Goal: Communication & Community: Share content

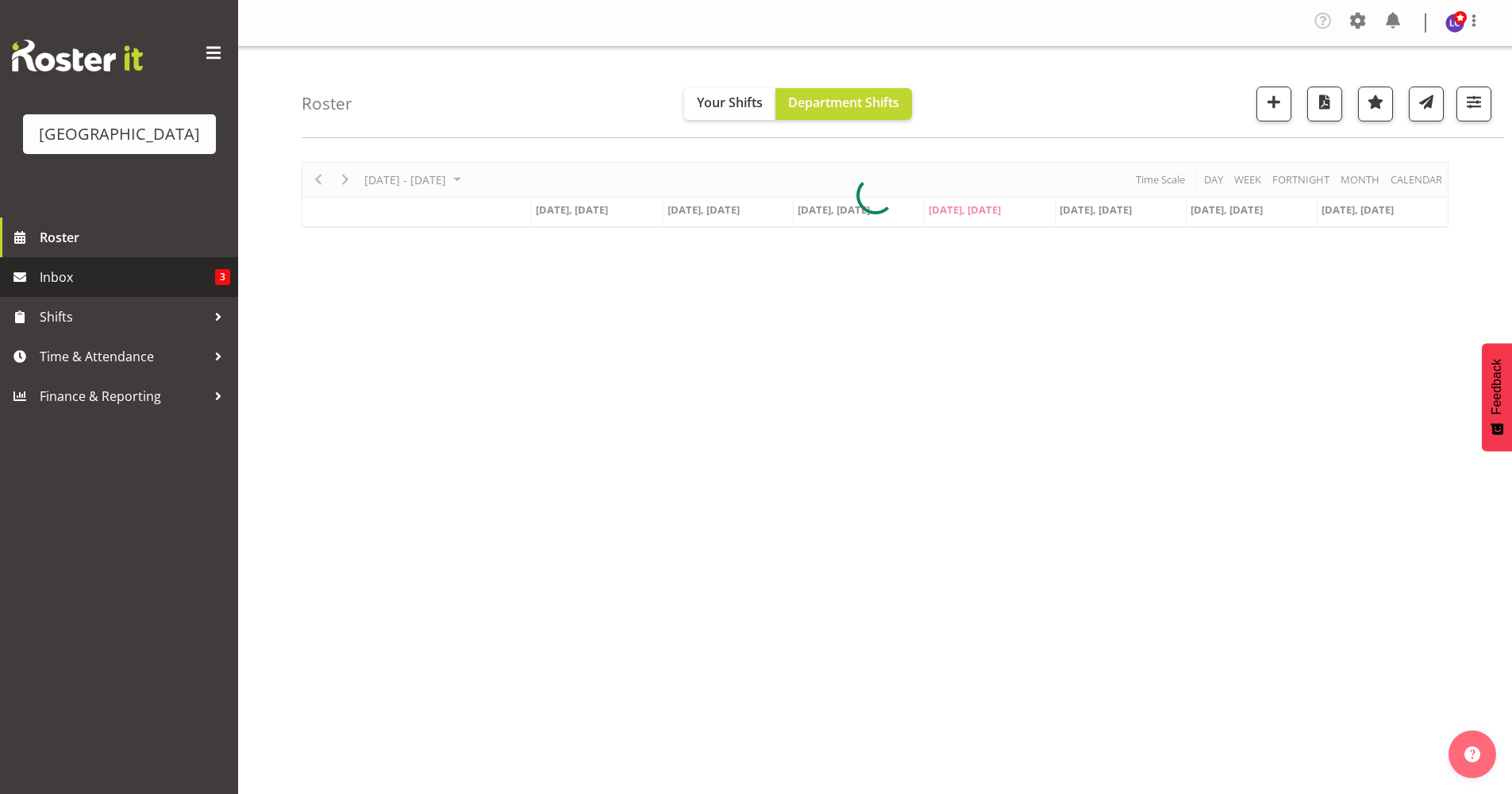
click at [145, 291] on link "Inbox 3" at bounding box center [119, 277] width 238 height 39
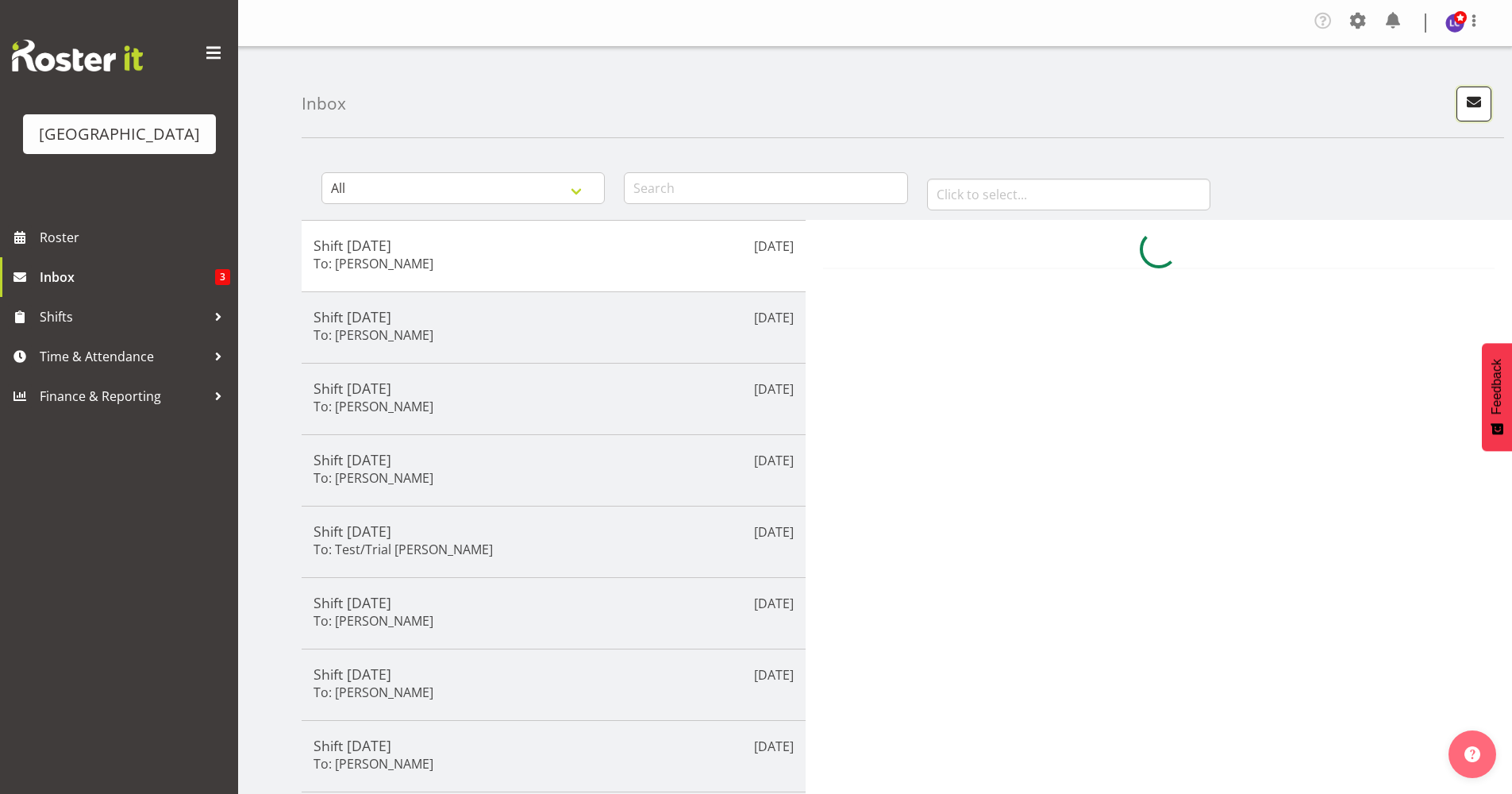
click at [1469, 102] on span "button" at bounding box center [1474, 101] width 21 height 21
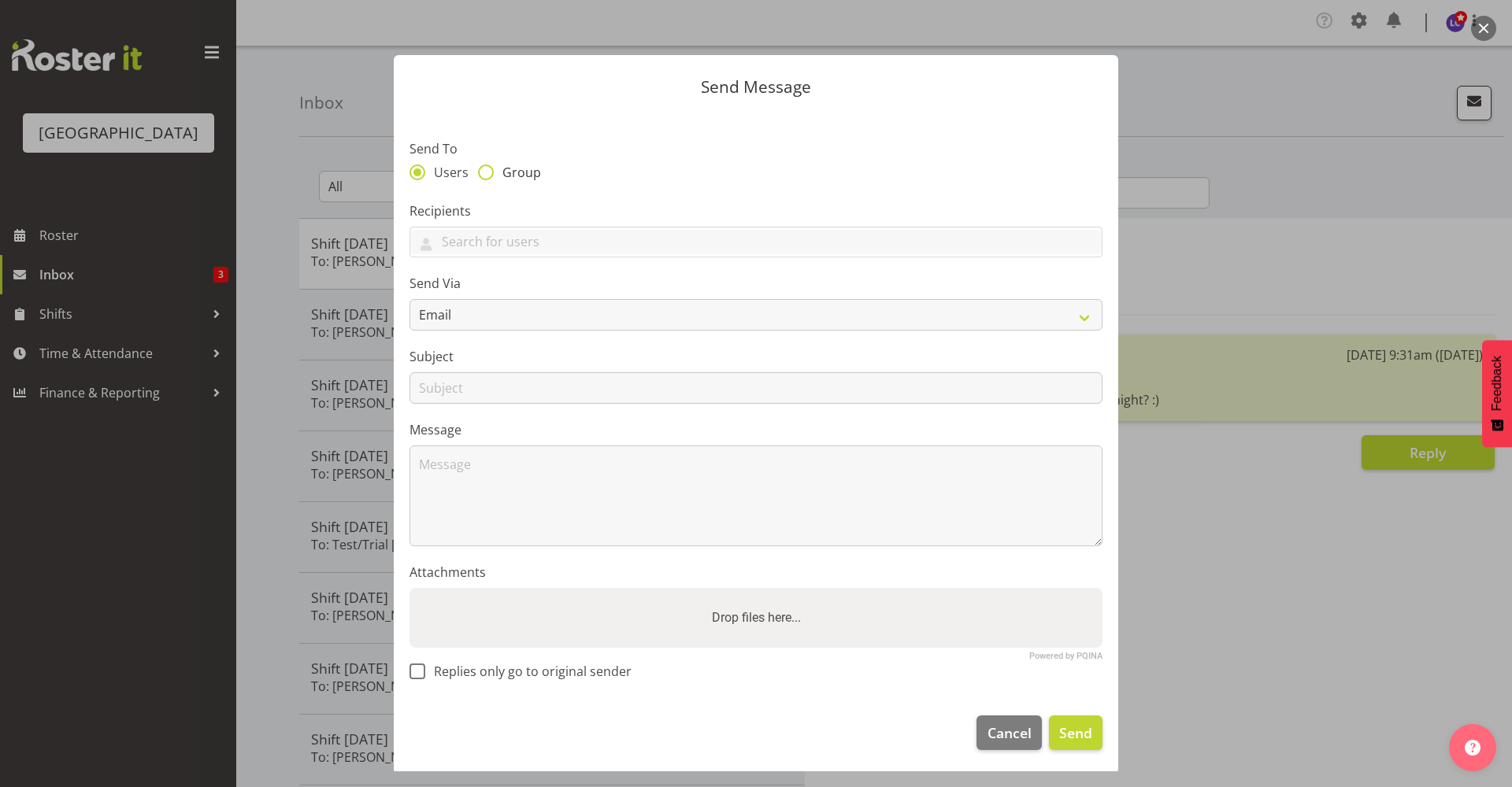
click at [487, 170] on span at bounding box center [486, 173] width 16 height 16
click at [487, 170] on input "Group" at bounding box center [483, 172] width 11 height 11
radio input "true"
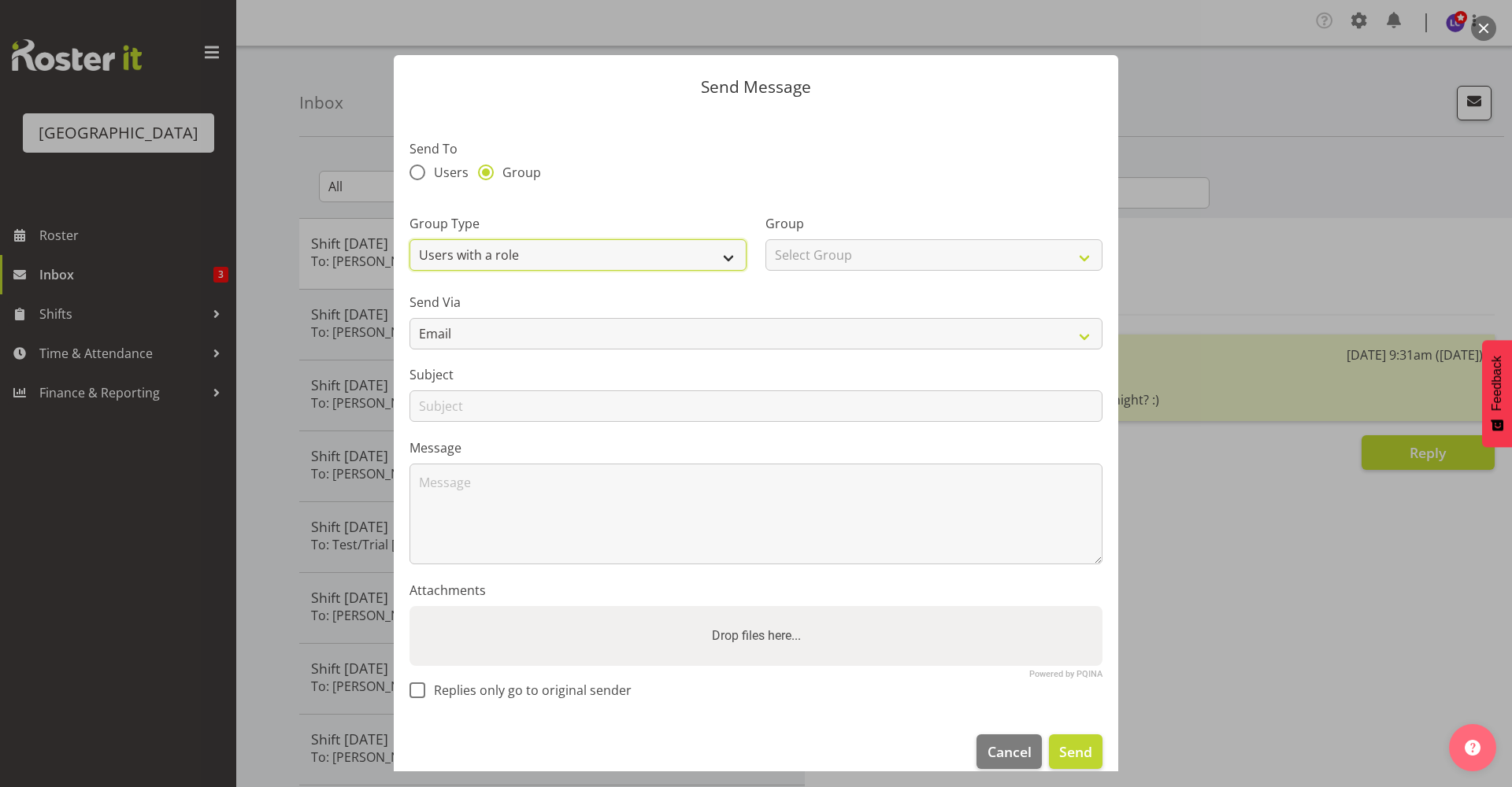
click at [531, 249] on select "Users with a role Users with a skill Primary users in a location All users in a…" at bounding box center [578, 255] width 337 height 32
select select "all_department"
click at [410, 239] on select "Users with a role Users with a skill Primary users in a location All users in a…" at bounding box center [578, 255] width 337 height 32
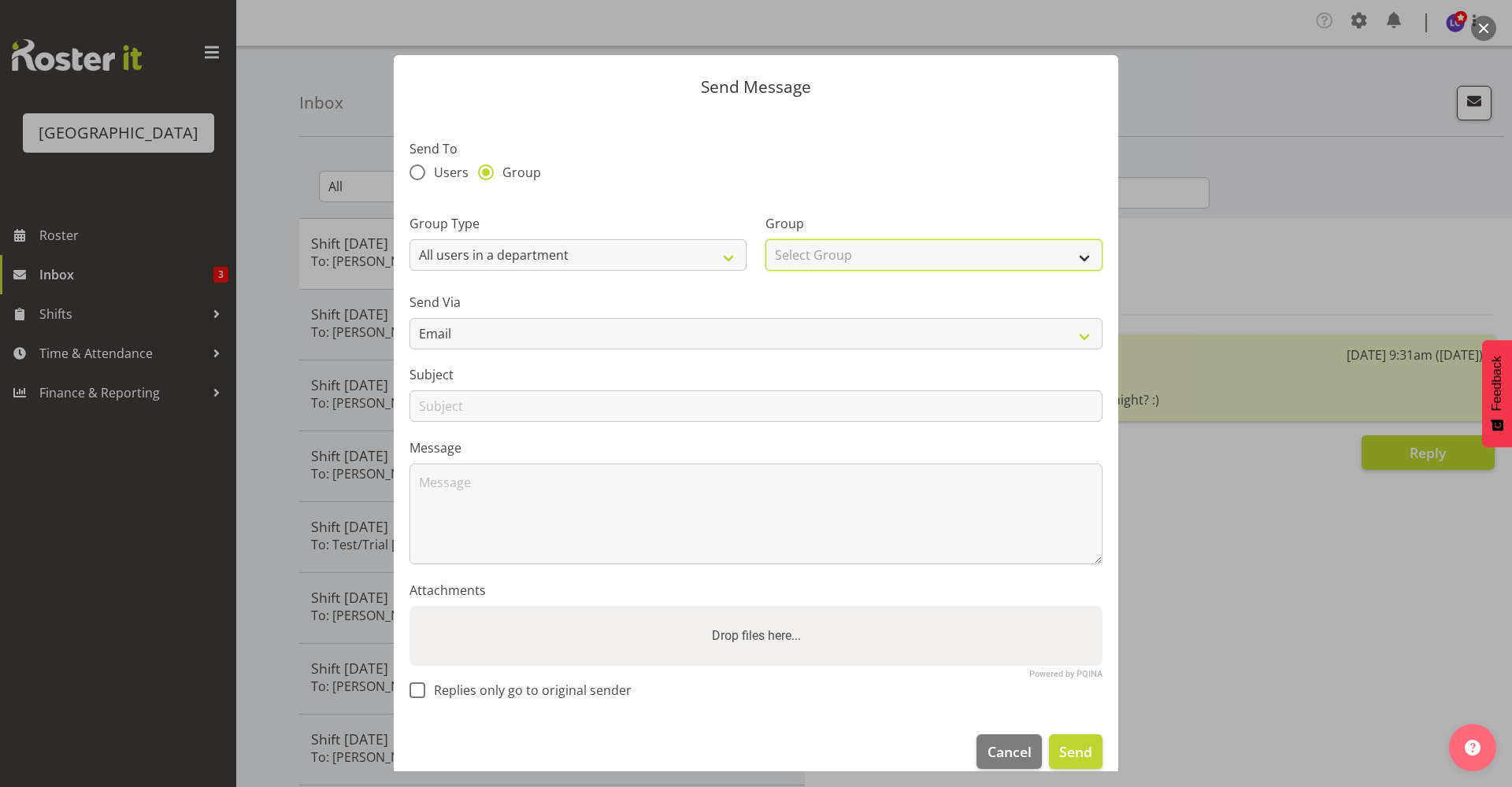
click at [845, 261] on select "Select Group Cleaning Crew Customer Services Crew Lifeguard Crew Maintenance Cr…" at bounding box center [934, 255] width 337 height 32
select select "113"
click at [765, 239] on select "Select Group Cleaning Crew Customer Services Crew Lifeguard Crew Maintenance Cr…" at bounding box center [934, 255] width 337 height 32
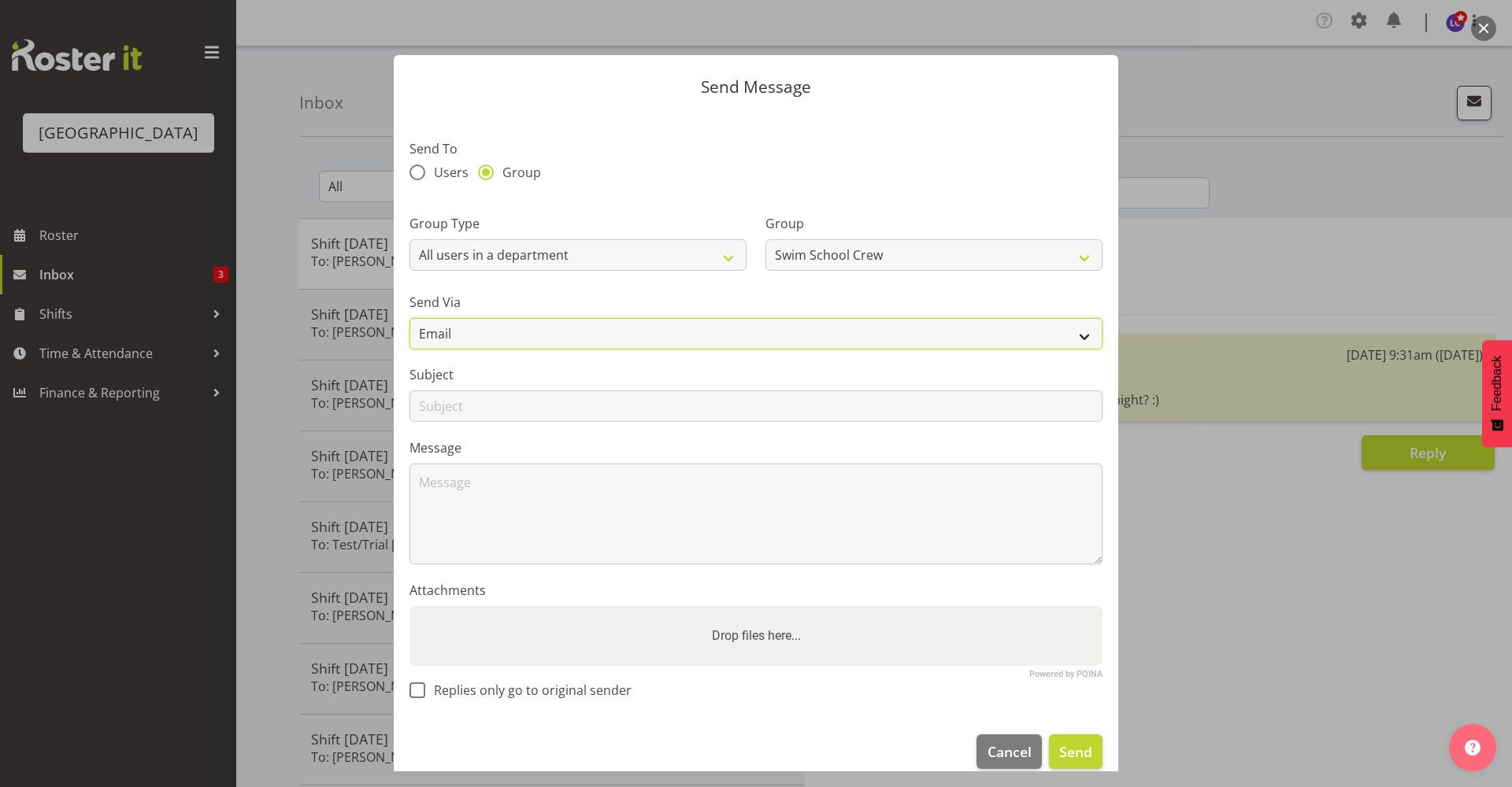
click at [746, 325] on select "Email SMS" at bounding box center [756, 334] width 693 height 32
select select "sms"
click at [410, 318] on select "Email SMS" at bounding box center [756, 334] width 693 height 32
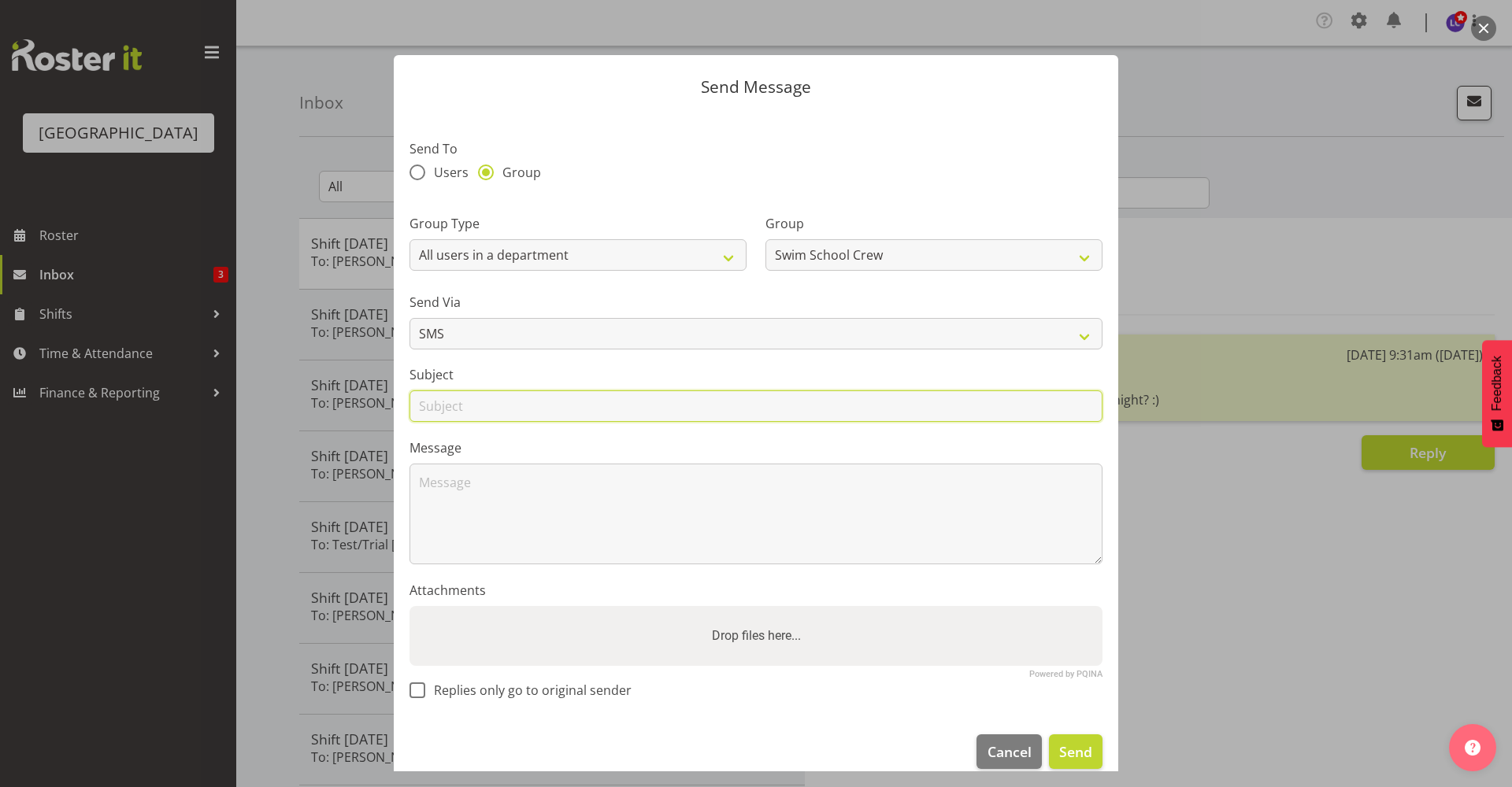
click at [671, 397] on input "text" at bounding box center [756, 406] width 693 height 32
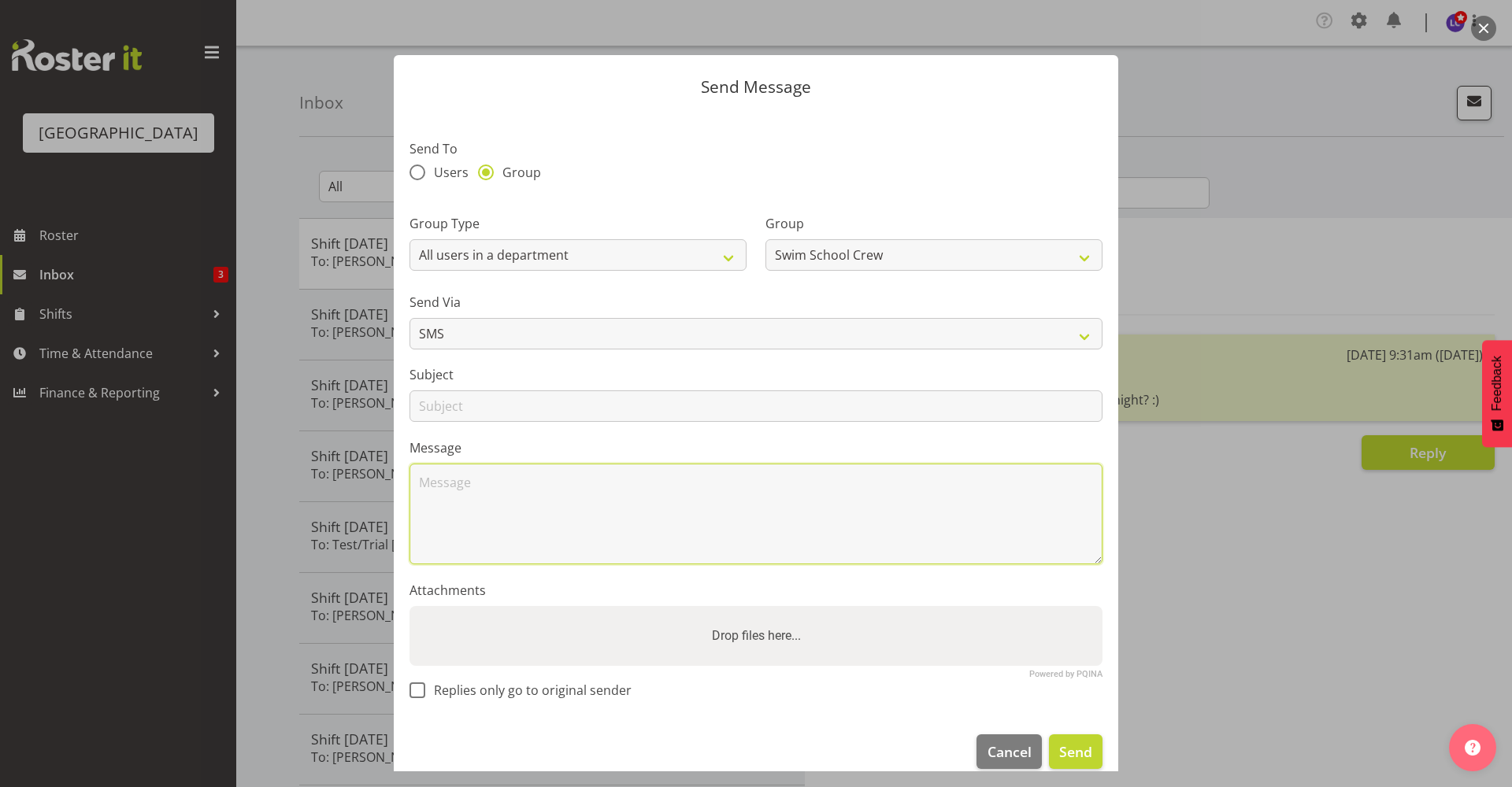
click at [825, 512] on textarea at bounding box center [756, 514] width 693 height 101
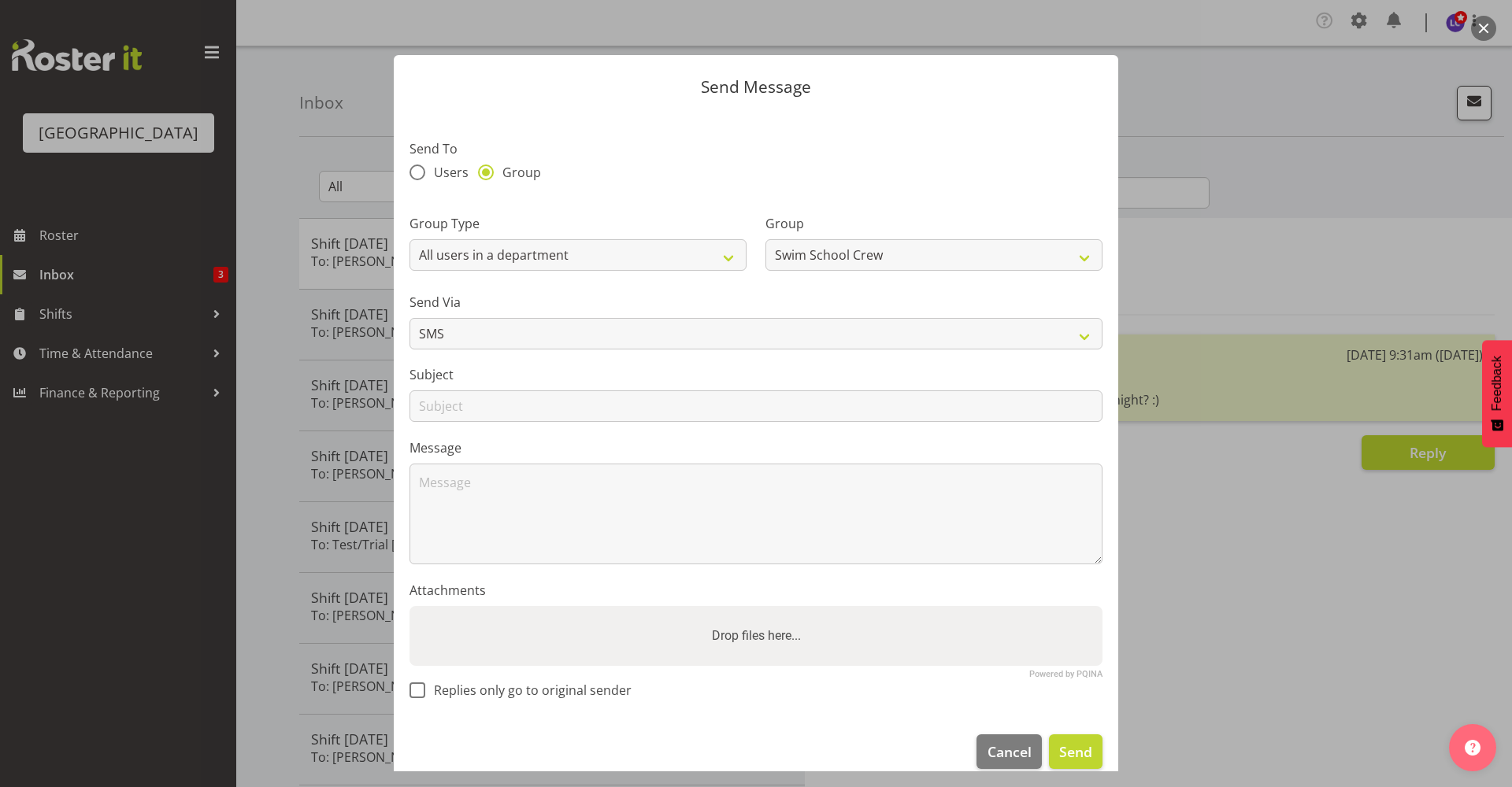
click at [280, 169] on div at bounding box center [756, 394] width 1512 height 787
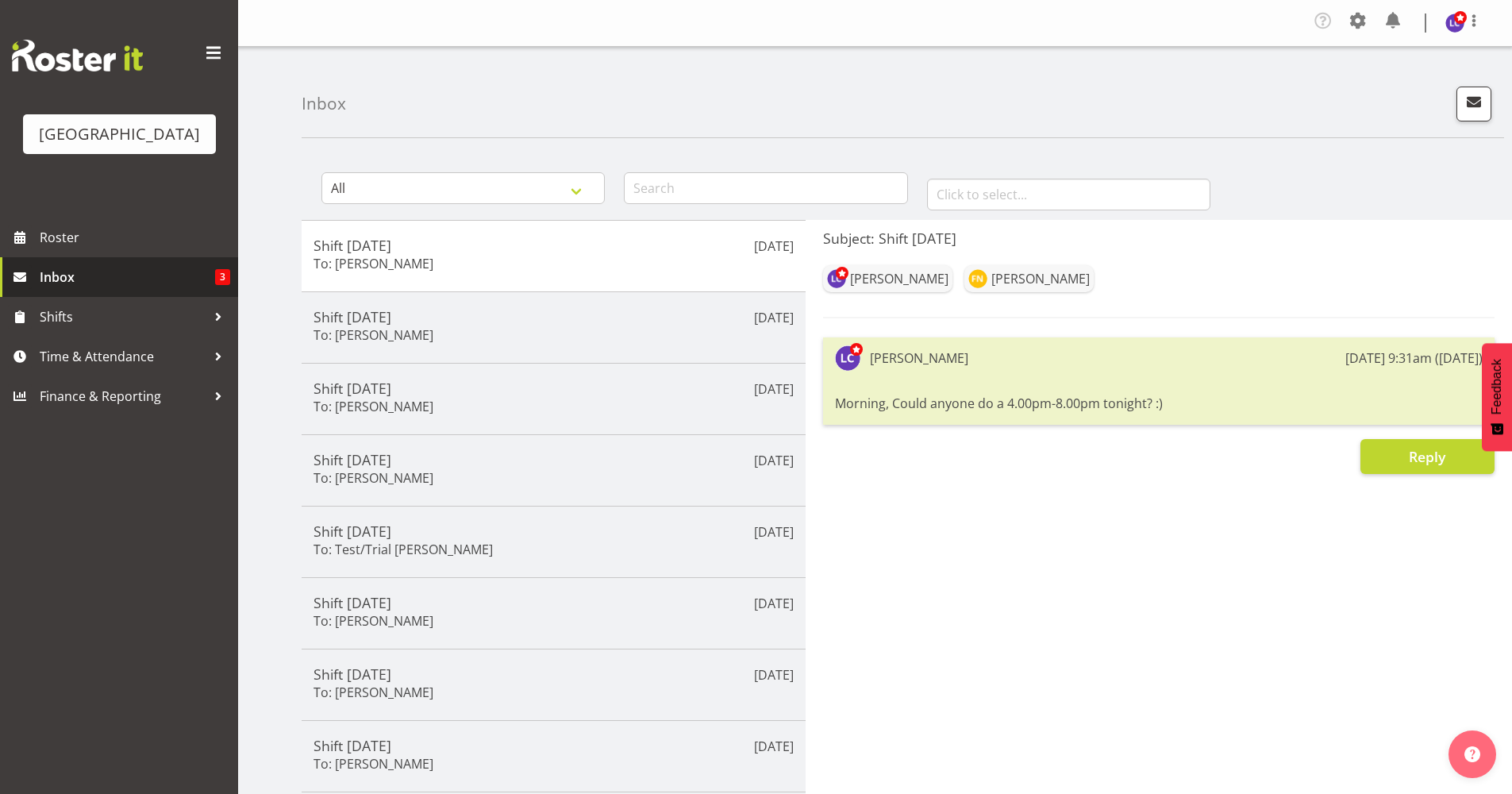
click at [155, 280] on span "Inbox" at bounding box center [127, 277] width 175 height 24
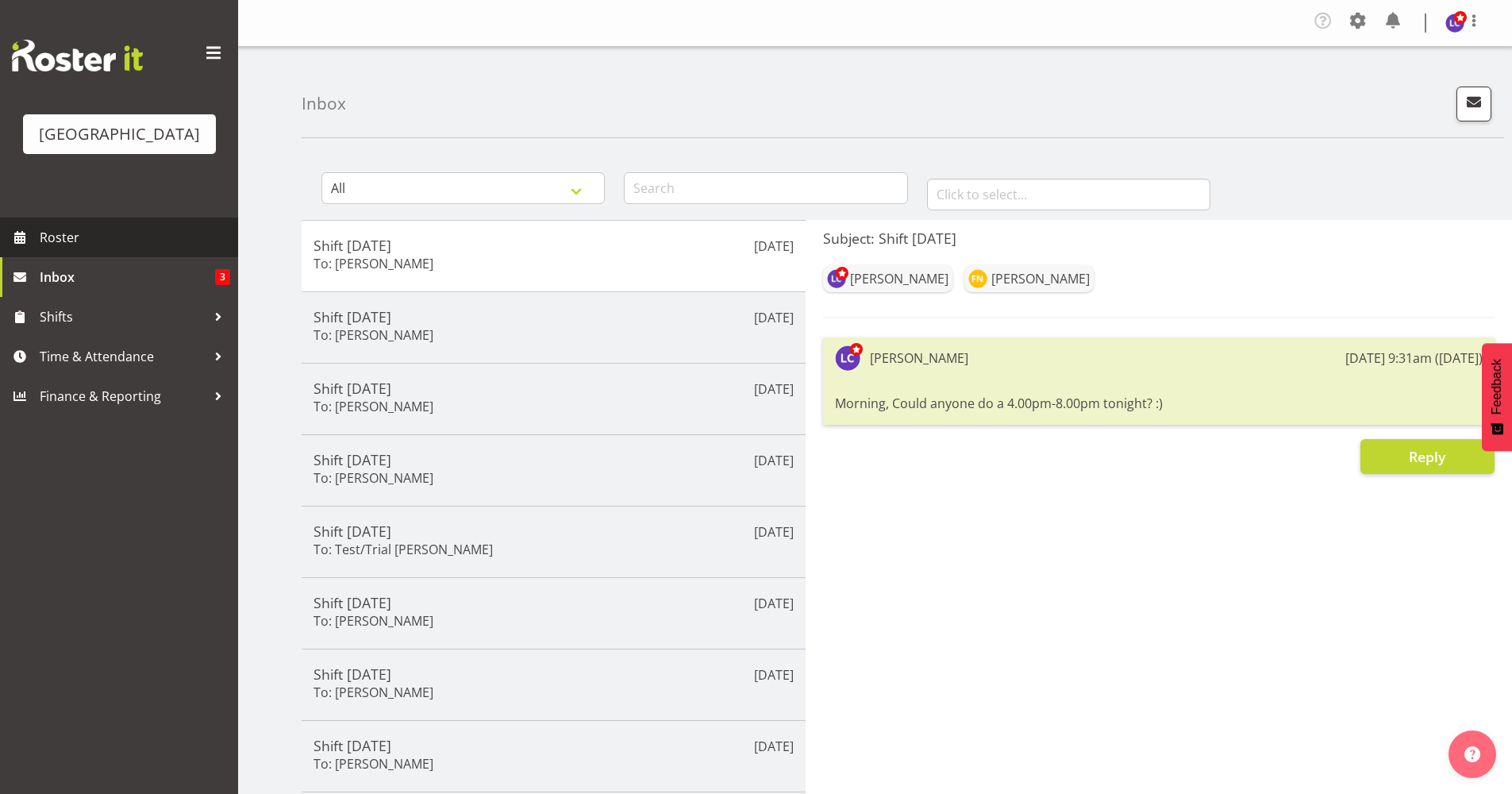
click at [181, 238] on span "Roster" at bounding box center [134, 237] width 190 height 24
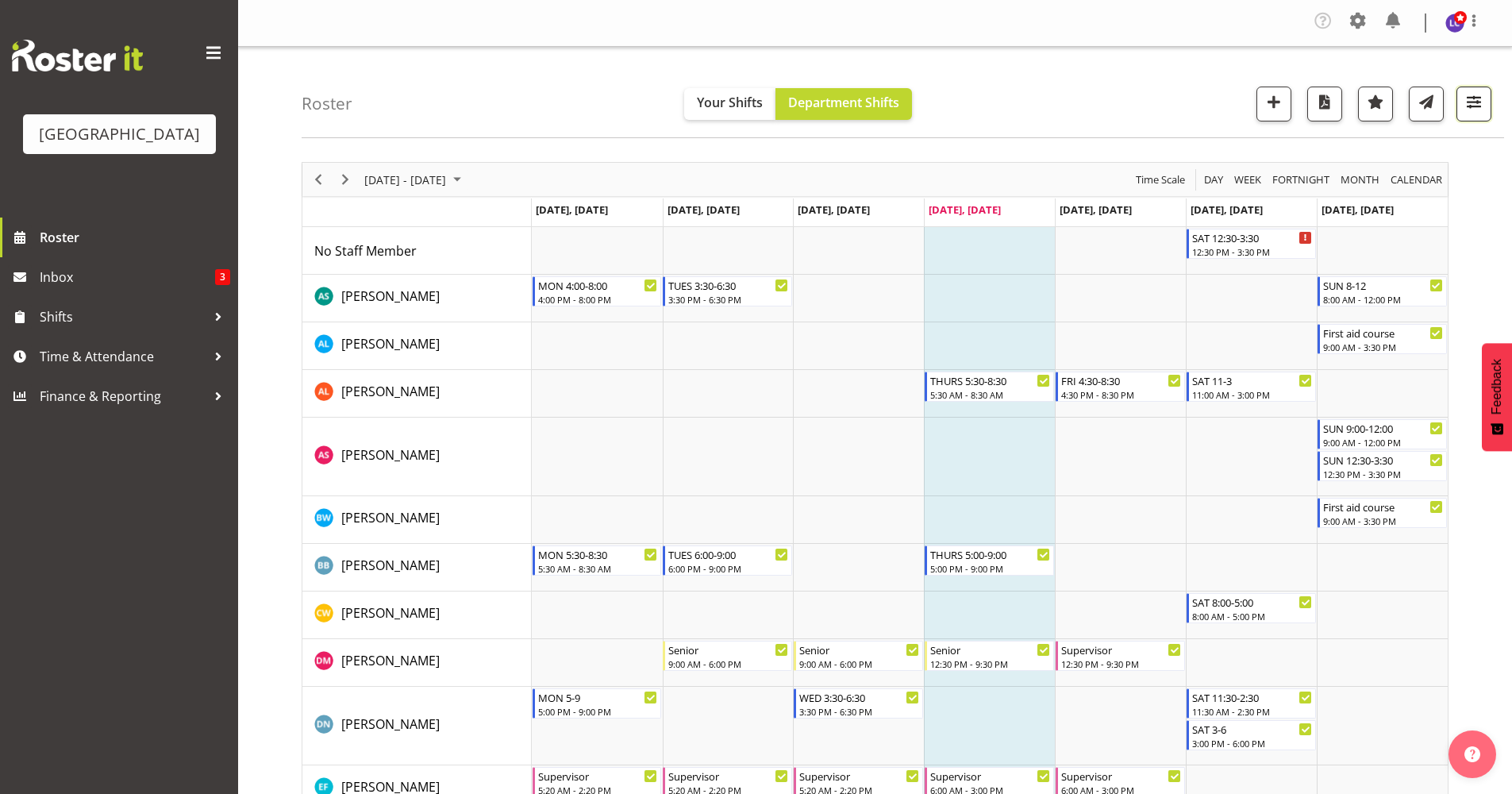
click at [1481, 97] on span "button" at bounding box center [1474, 101] width 21 height 21
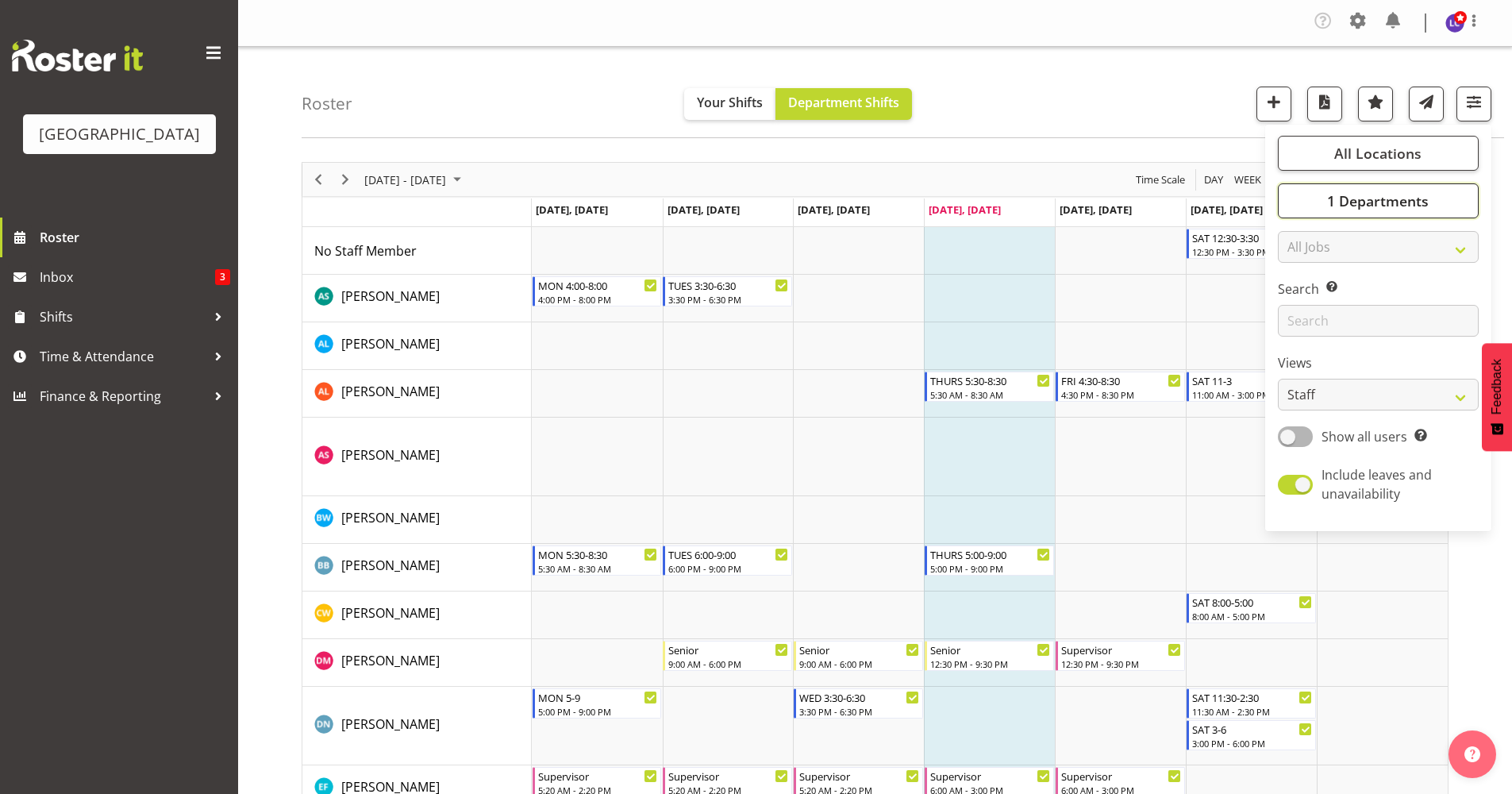
click at [1407, 208] on span "1 Departments" at bounding box center [1378, 200] width 102 height 19
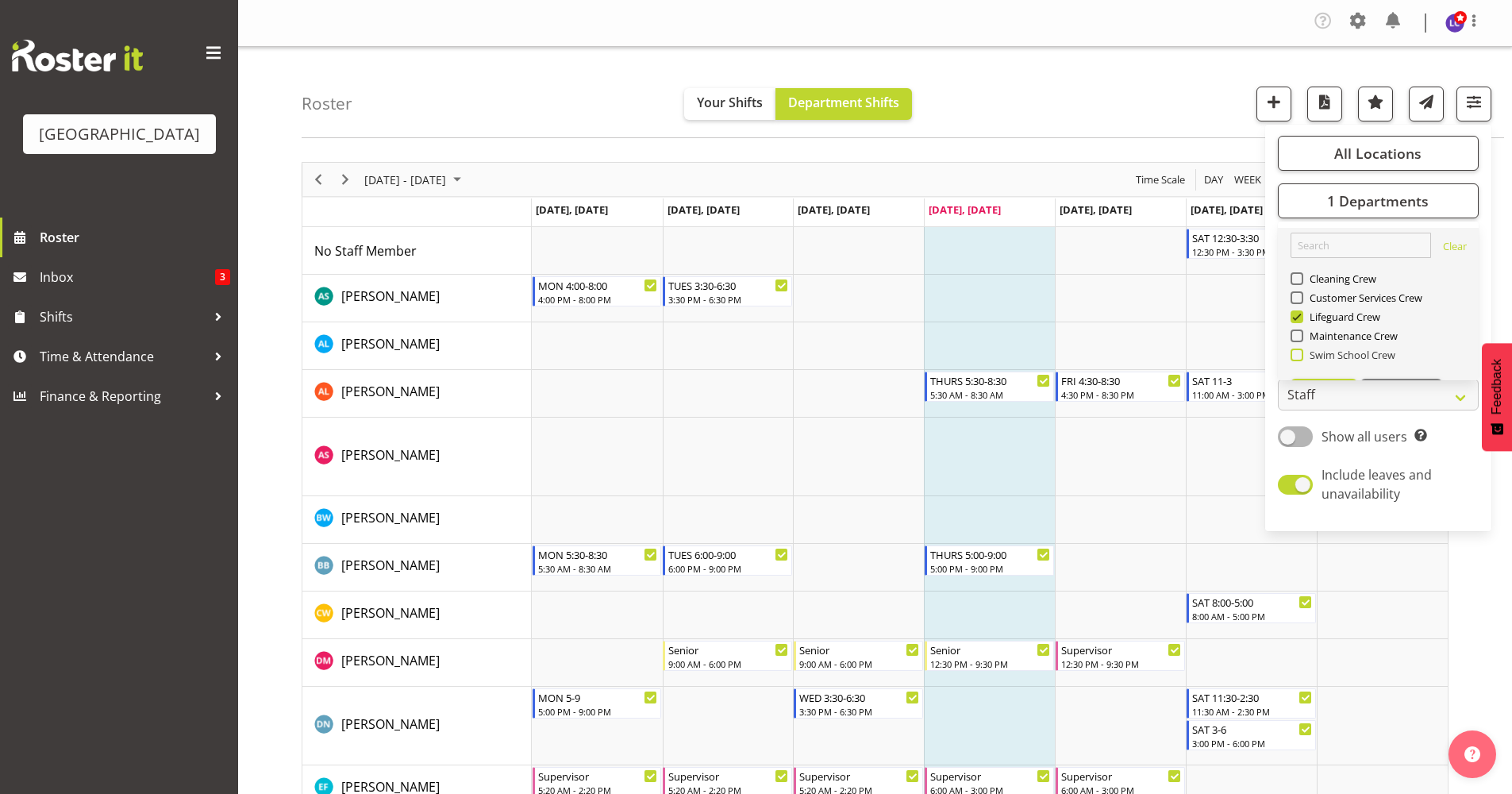
click at [1340, 358] on span "Swim School Crew" at bounding box center [1349, 355] width 93 height 13
click at [1301, 358] on input "Swim School Crew" at bounding box center [1296, 356] width 11 height 11
click at [1315, 353] on span "Swim School Crew" at bounding box center [1349, 355] width 93 height 13
click at [1301, 353] on input "Swim School Crew" at bounding box center [1296, 356] width 11 height 11
checkbox input "false"
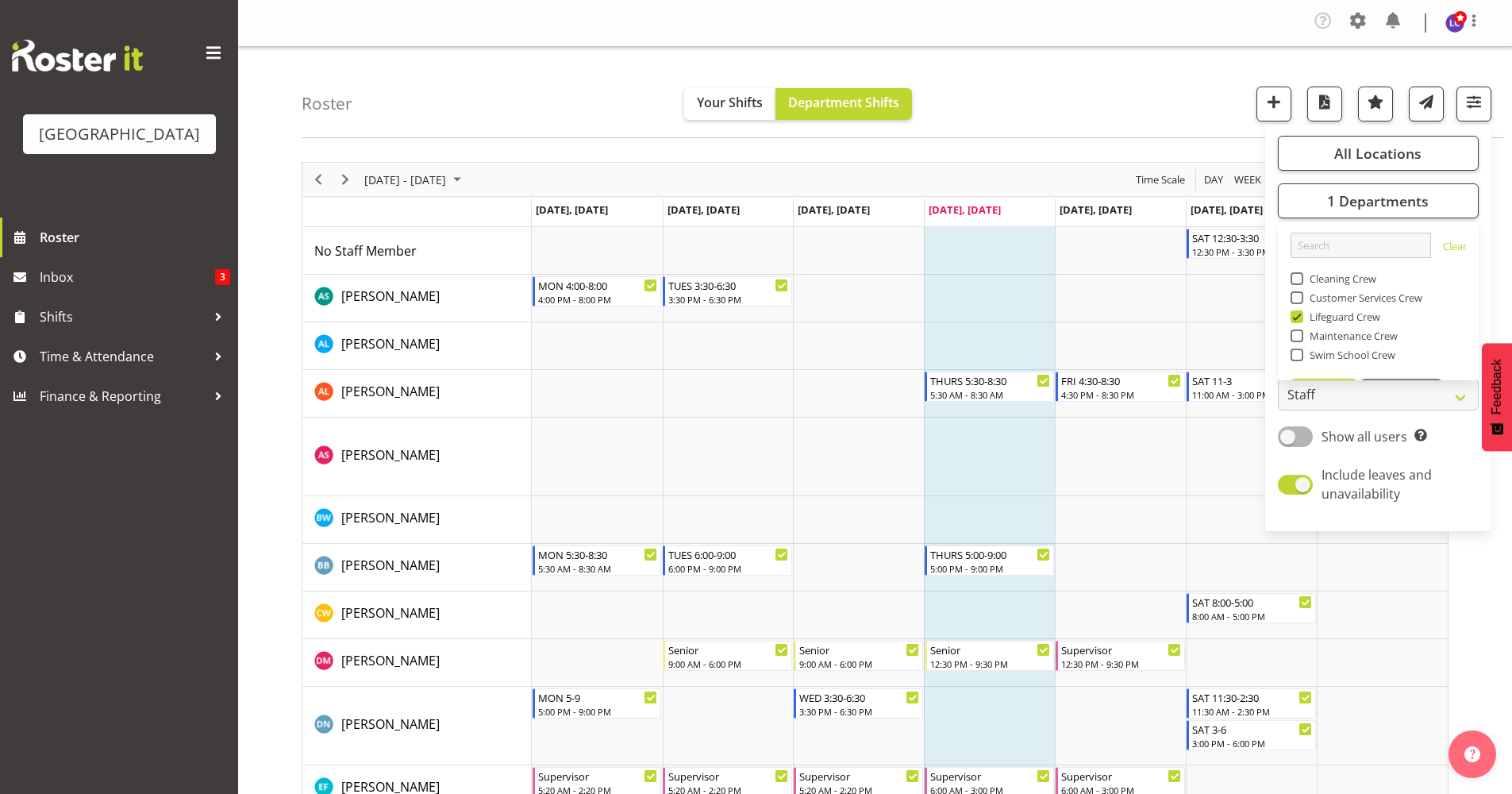
click at [1081, 110] on div "Roster Your Shifts Department Shifts All Locations Clear Splash Palace Select A…" at bounding box center [902, 92] width 1202 height 91
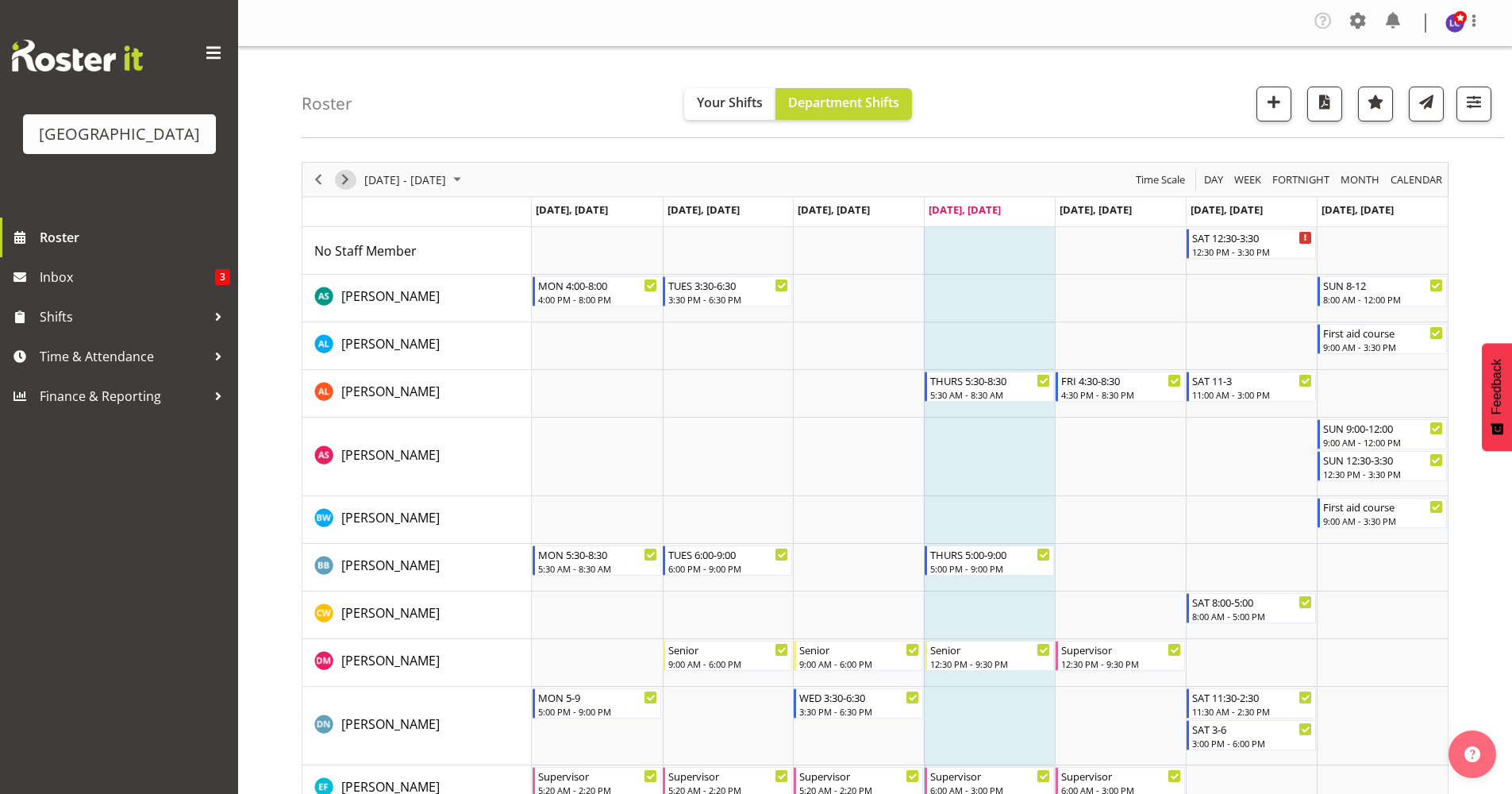
click at [348, 178] on span "Next" at bounding box center [345, 180] width 19 height 20
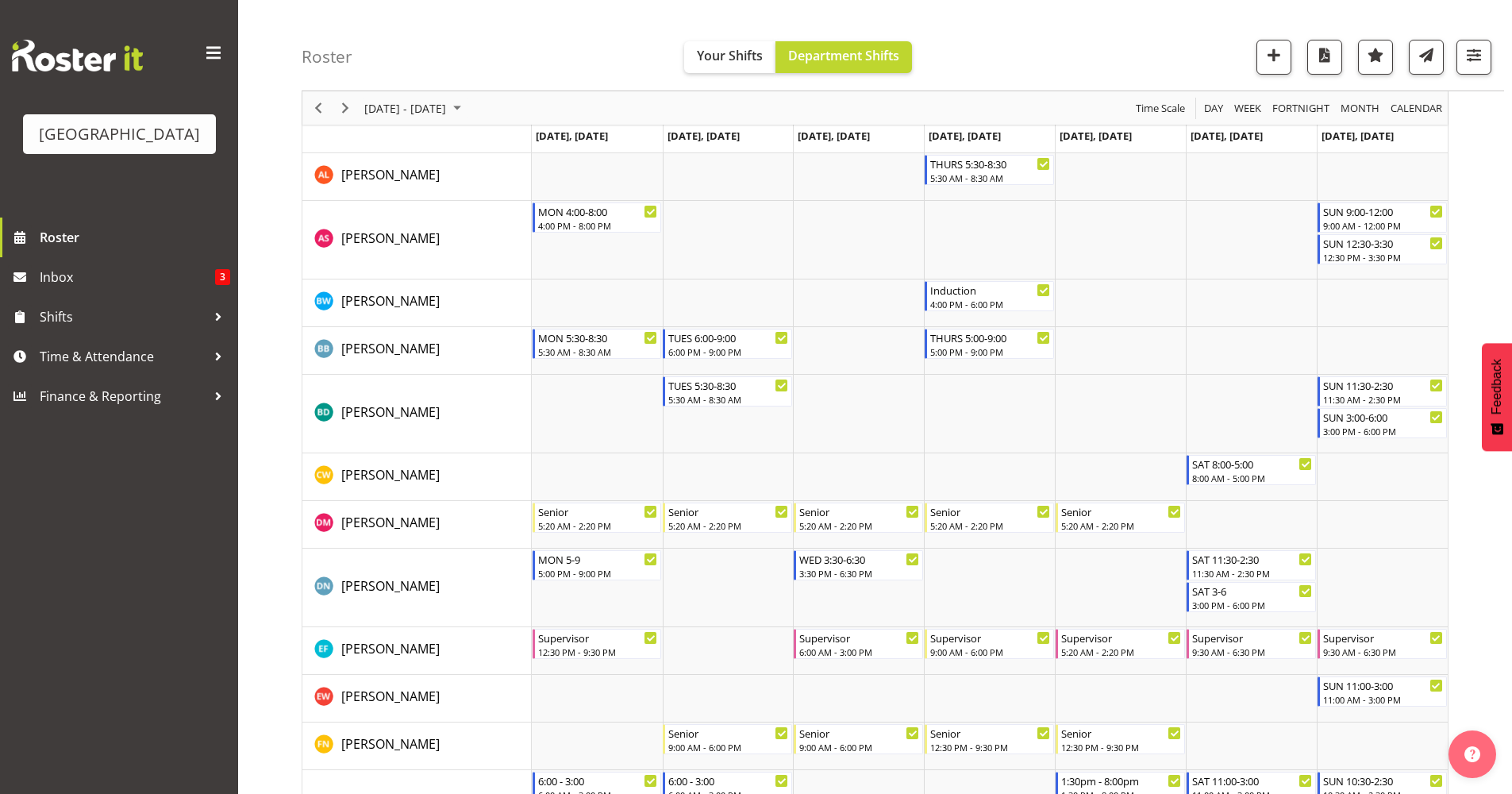
scroll to position [344, 0]
